Goal: Task Accomplishment & Management: Manage account settings

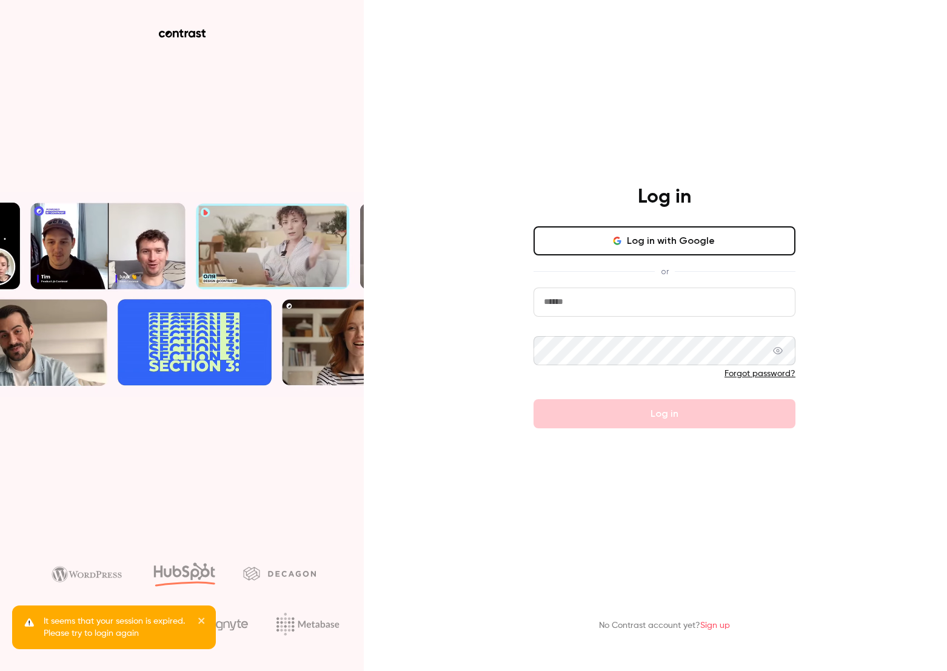
click at [619, 233] on button "Log in with Google" at bounding box center [665, 240] width 262 height 29
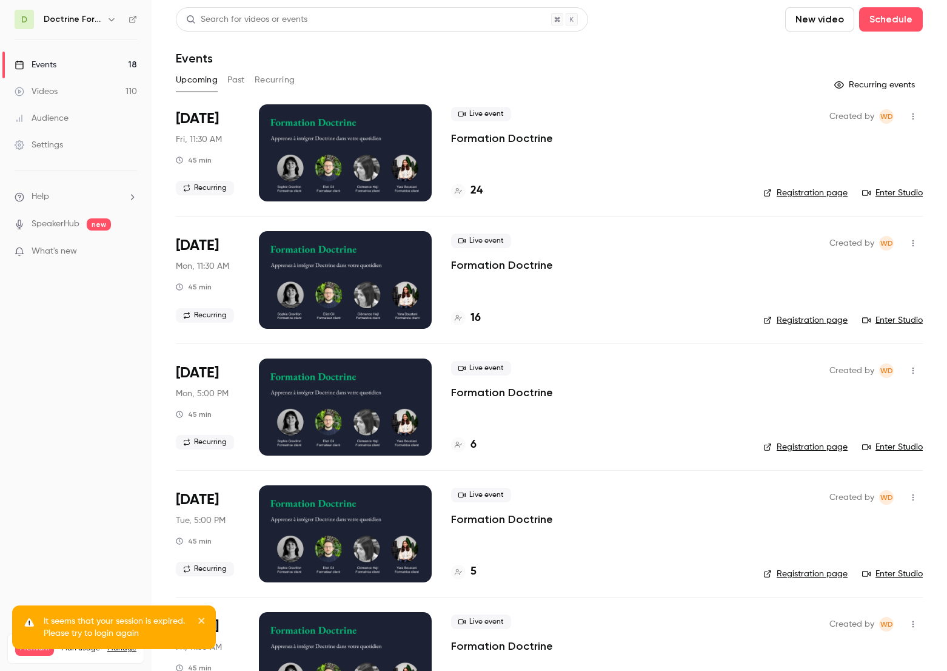
click at [99, 20] on h6 "Doctrine Formation Avocats" at bounding box center [73, 19] width 58 height 12
click at [122, 22] on div "D Doctrine Formation Avocats" at bounding box center [76, 19] width 123 height 19
click at [117, 22] on button "button" at bounding box center [111, 19] width 15 height 15
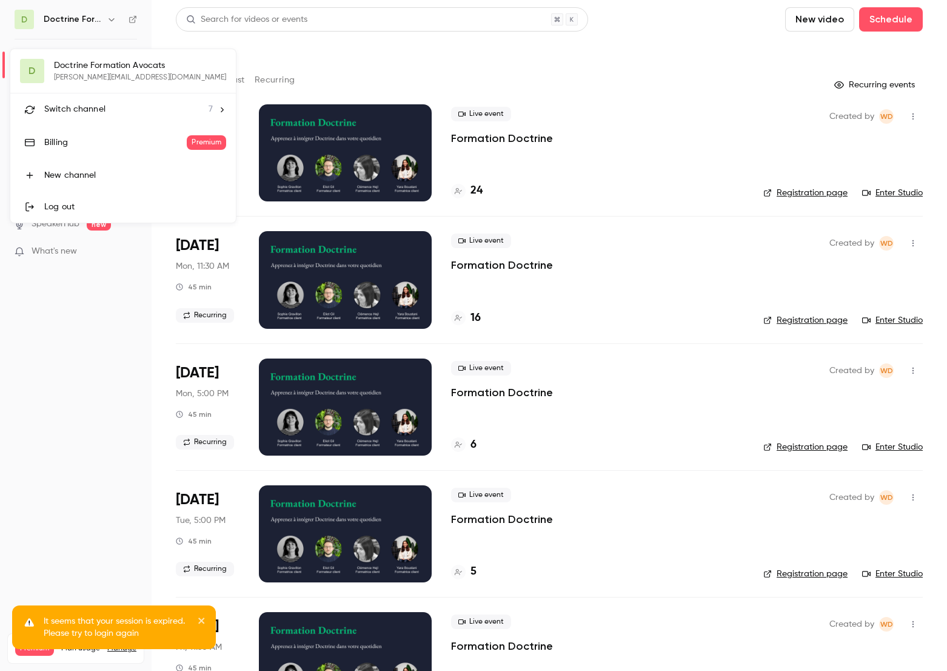
click at [123, 103] on div "Switch channel 7" at bounding box center [128, 109] width 169 height 13
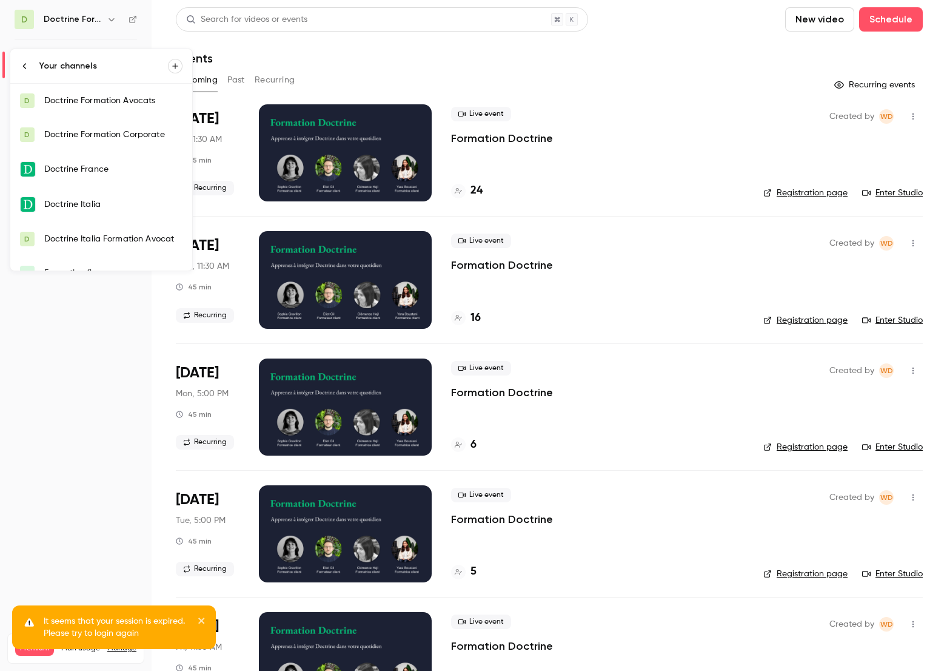
click at [115, 169] on div "Doctrine France" at bounding box center [113, 169] width 138 height 12
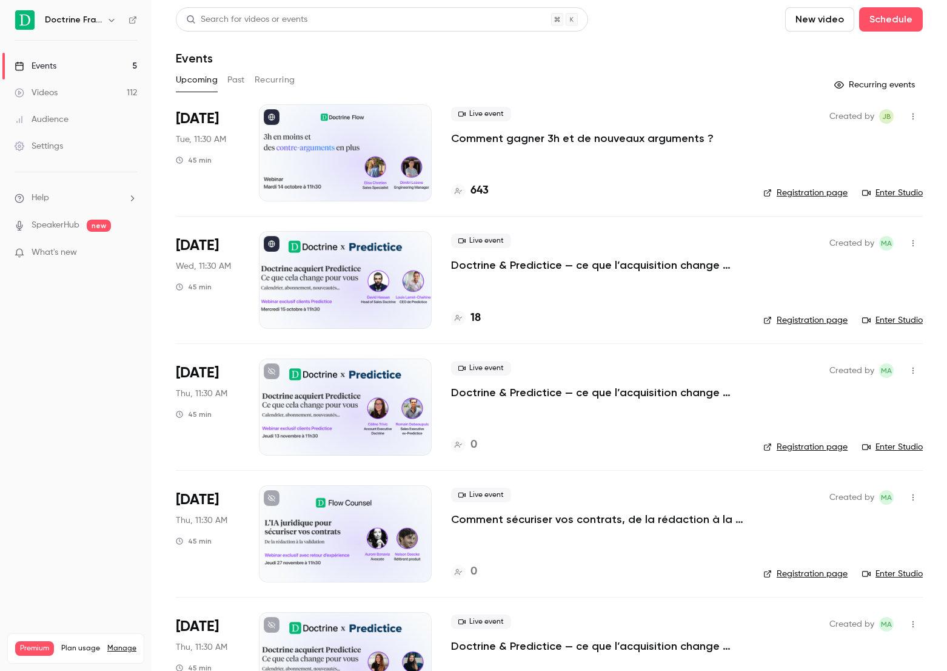
click at [583, 139] on p "Comment gagner 3h et de nouveaux arguments ?" at bounding box center [582, 138] width 263 height 15
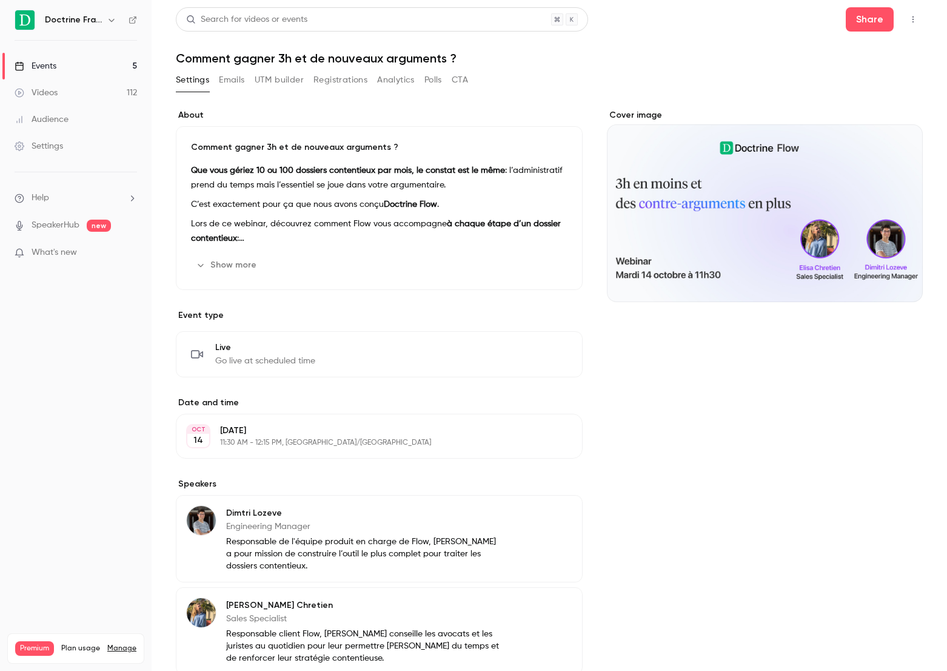
click at [347, 75] on button "Registrations" at bounding box center [341, 79] width 54 height 19
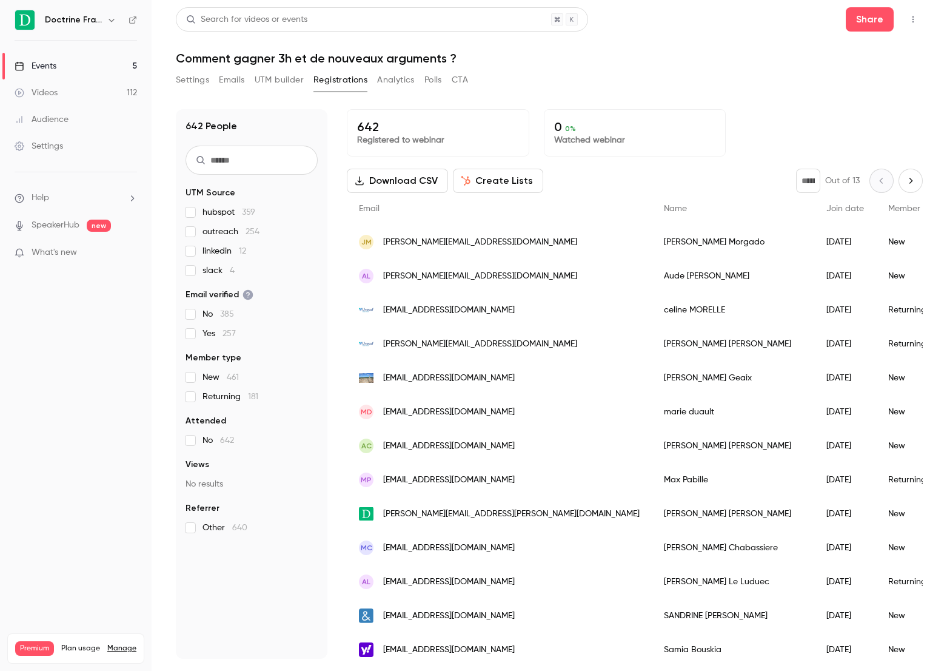
click at [186, 79] on button "Settings" at bounding box center [192, 79] width 33 height 19
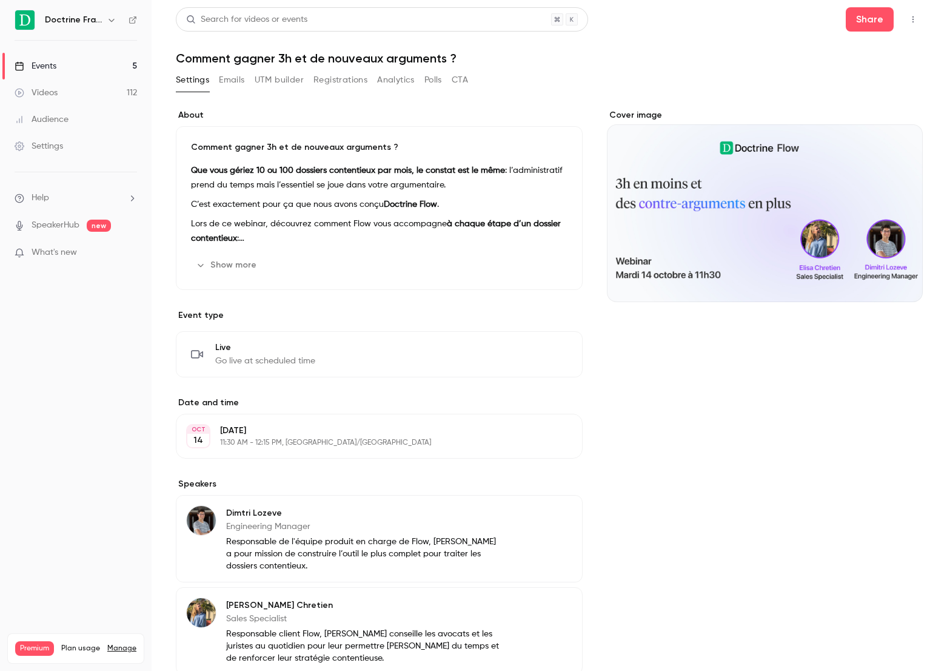
click at [393, 86] on button "Analytics" at bounding box center [396, 79] width 38 height 19
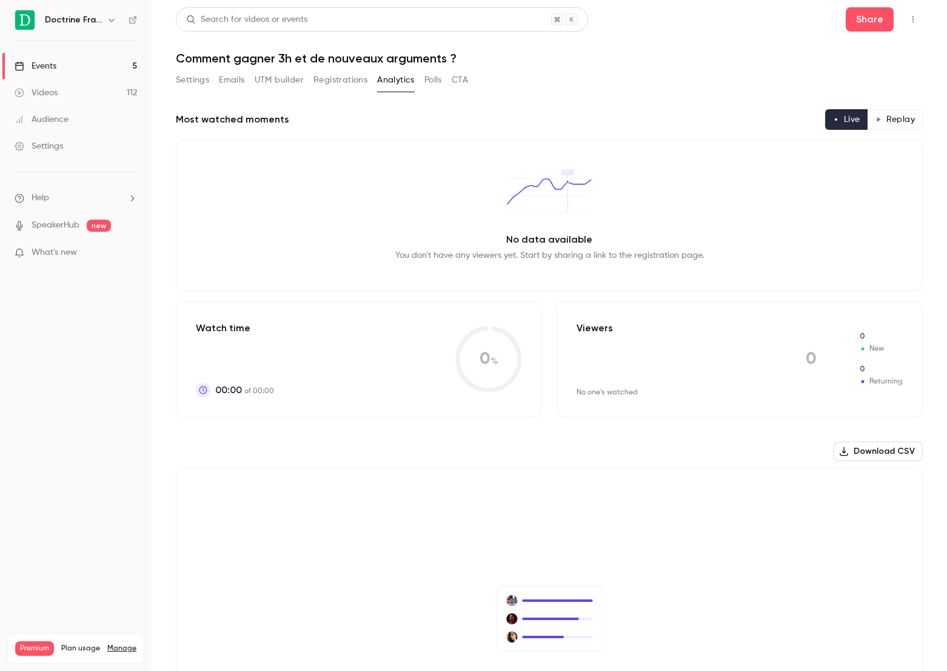
click at [338, 81] on button "Registrations" at bounding box center [341, 79] width 54 height 19
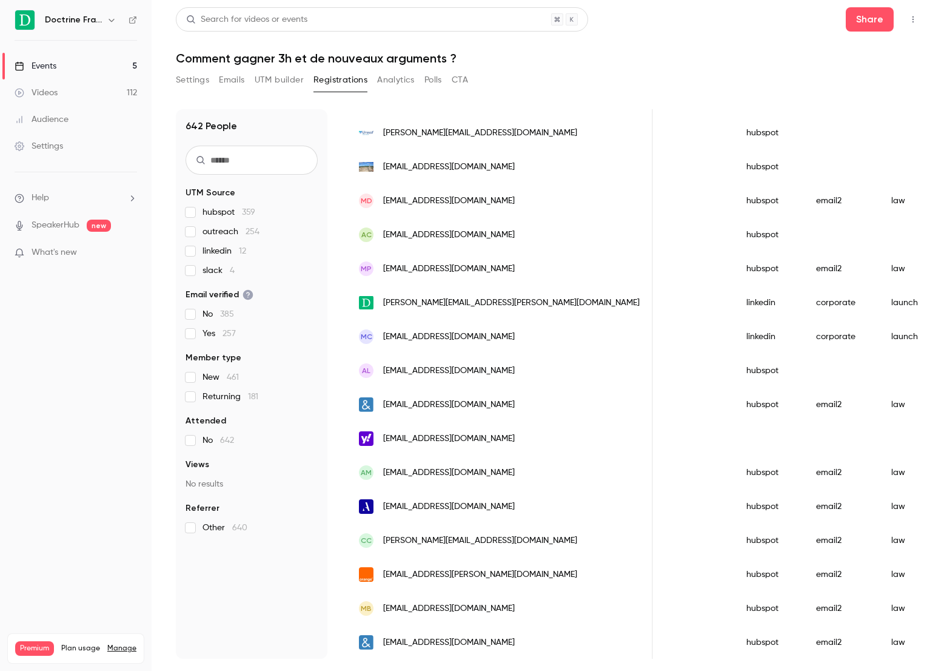
scroll to position [53, 0]
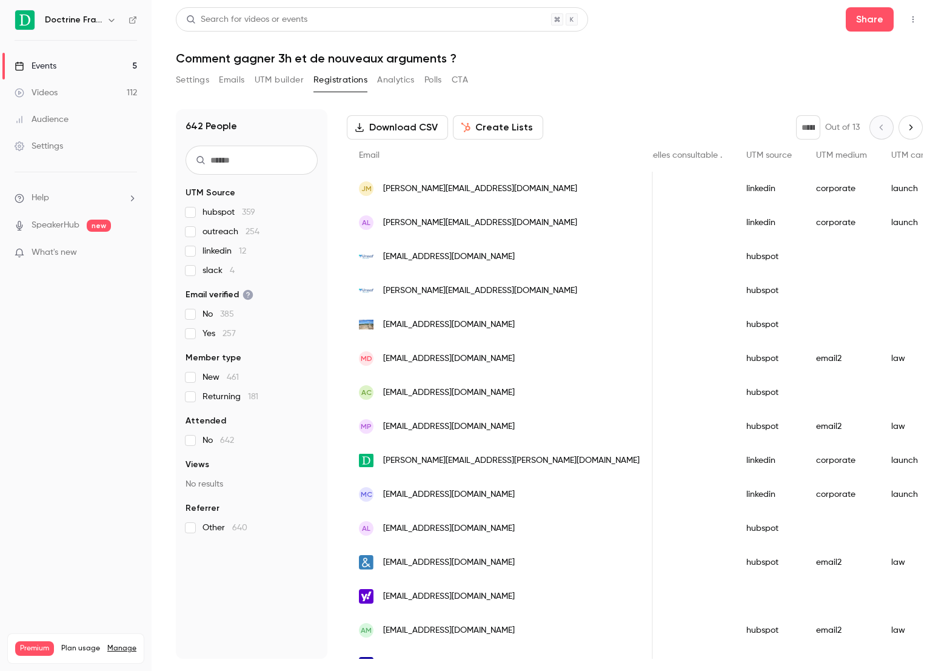
click at [198, 89] on button "Settings" at bounding box center [192, 79] width 33 height 19
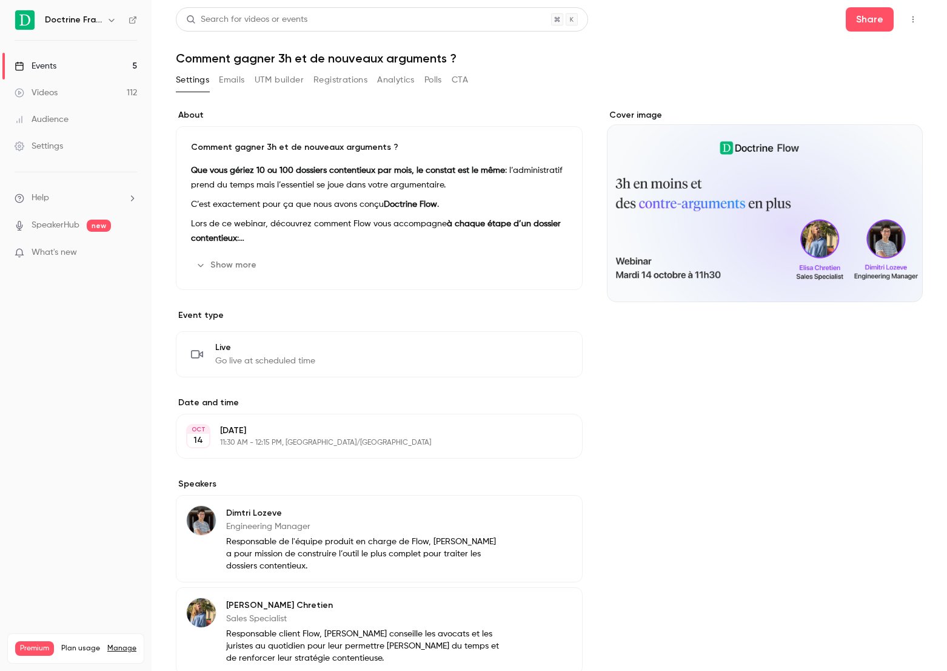
click at [341, 84] on button "Registrations" at bounding box center [341, 79] width 54 height 19
